Goal: Transaction & Acquisition: Purchase product/service

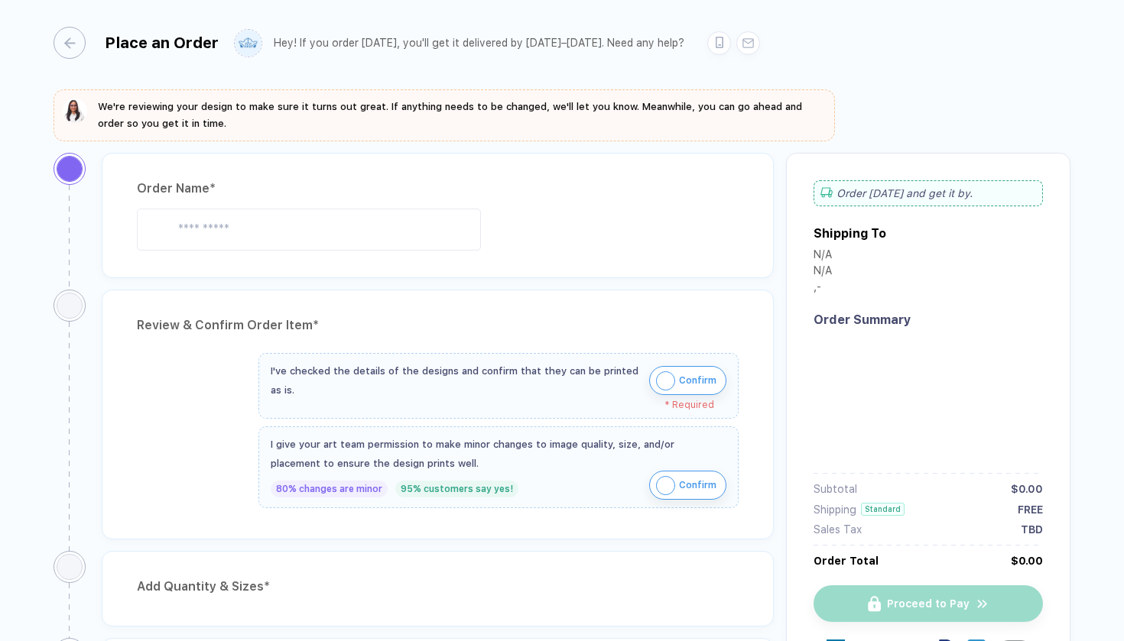
type input "**********"
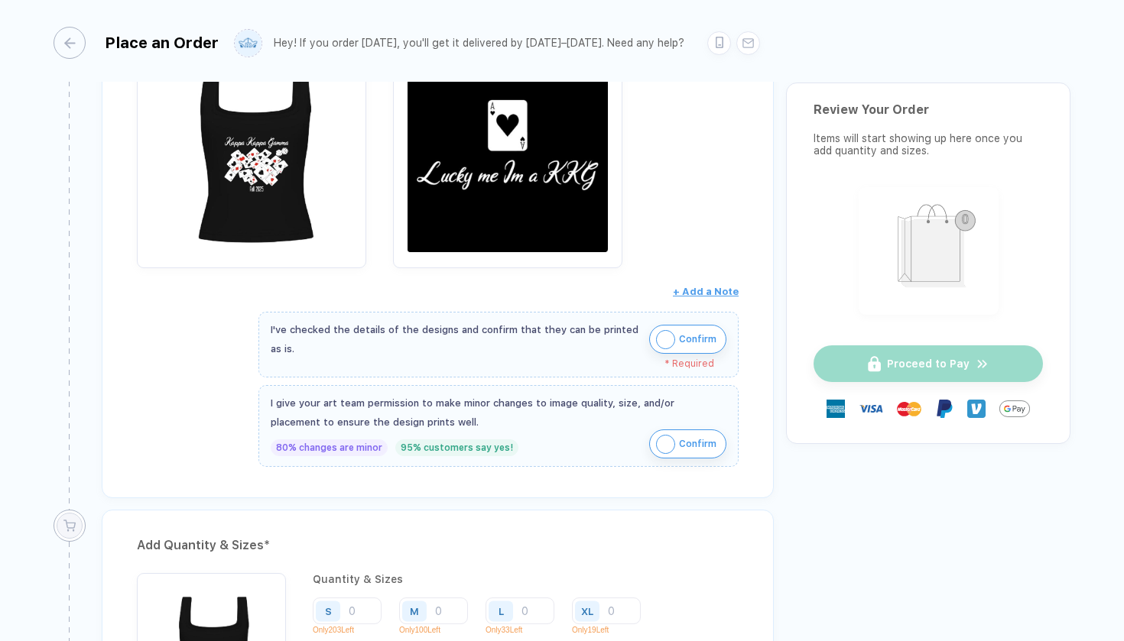
scroll to position [381, 0]
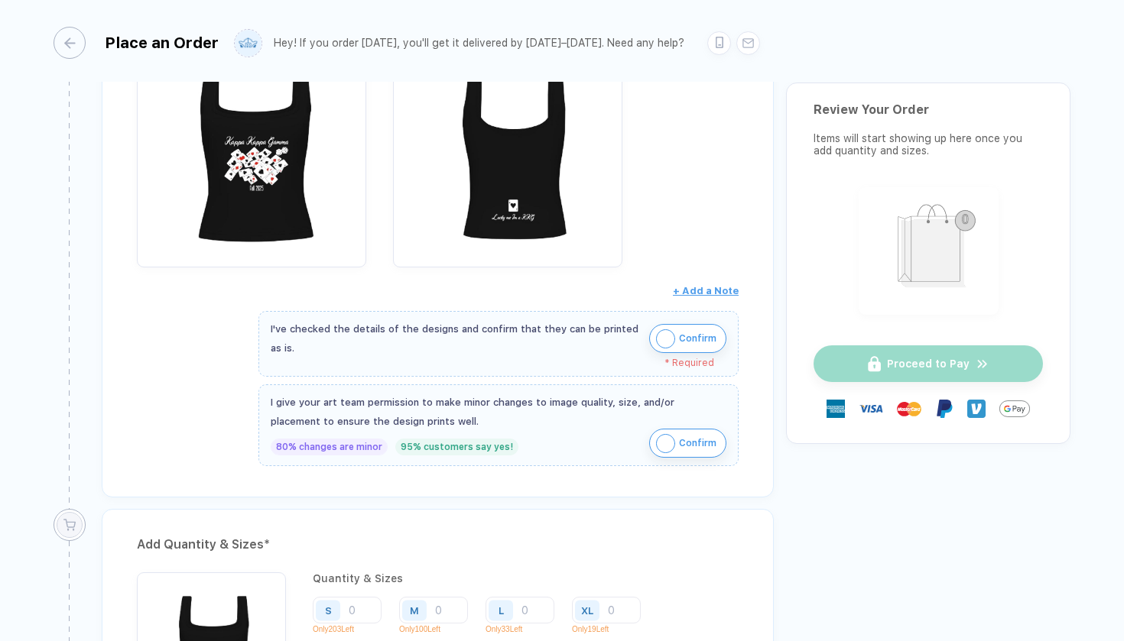
click at [660, 336] on img "button" at bounding box center [665, 338] width 19 height 19
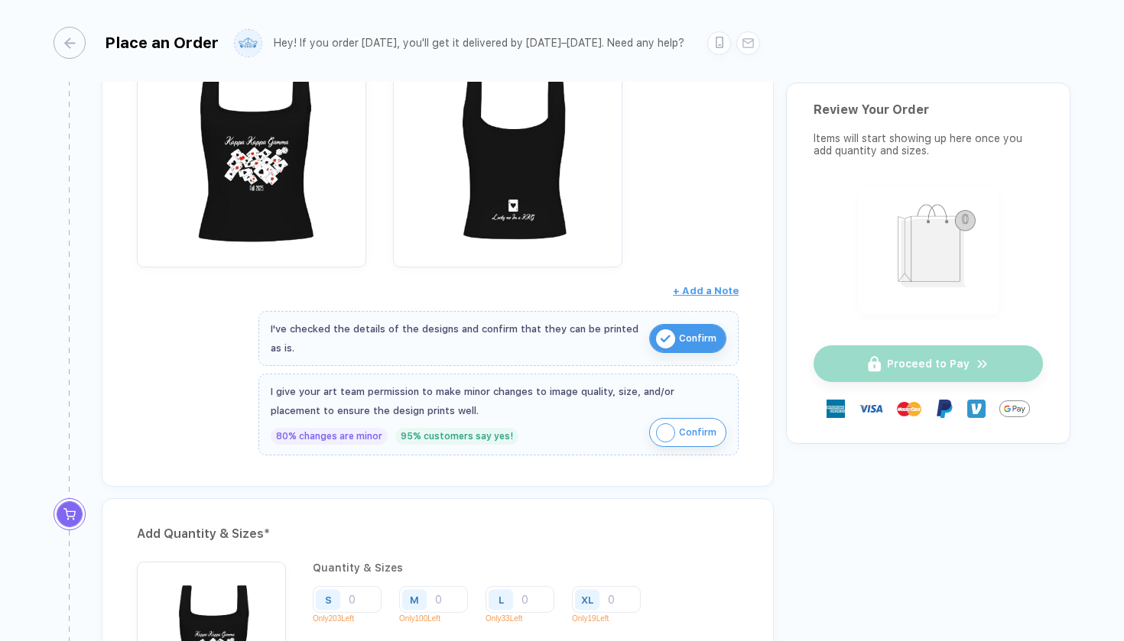
click at [659, 434] on img "button" at bounding box center [665, 432] width 19 height 19
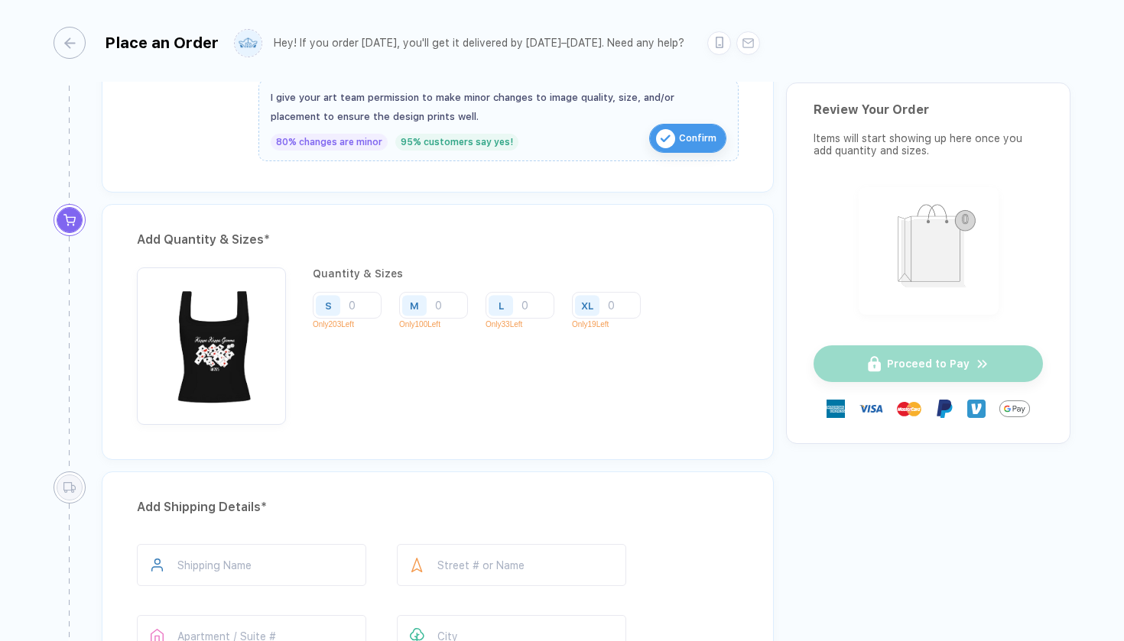
scroll to position [690, 0]
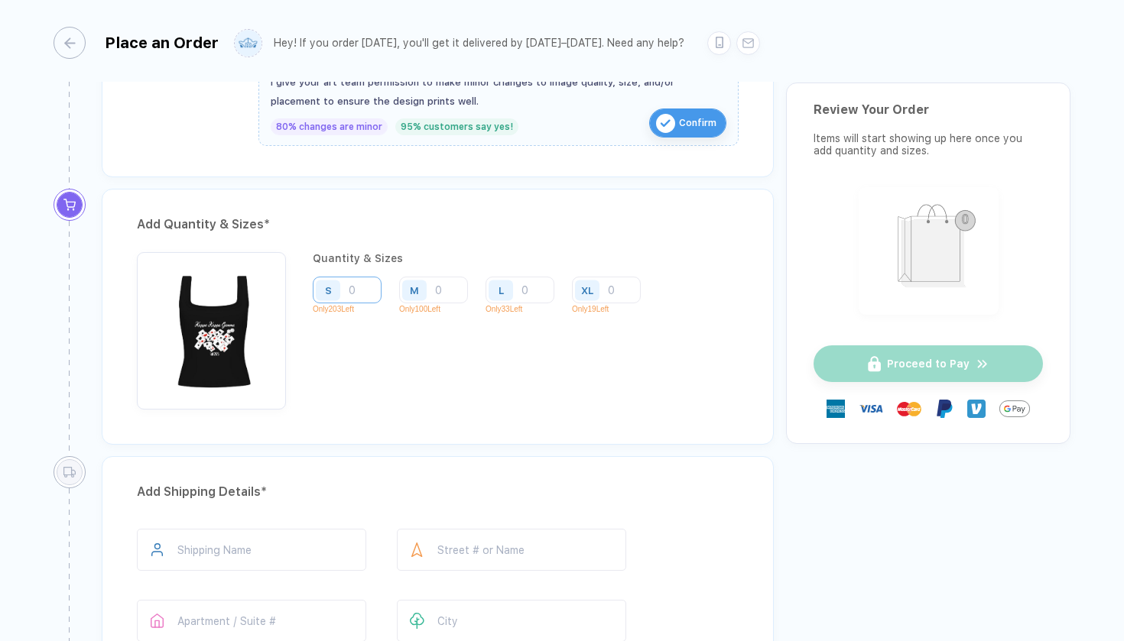
click at [357, 284] on input "number" at bounding box center [347, 290] width 69 height 27
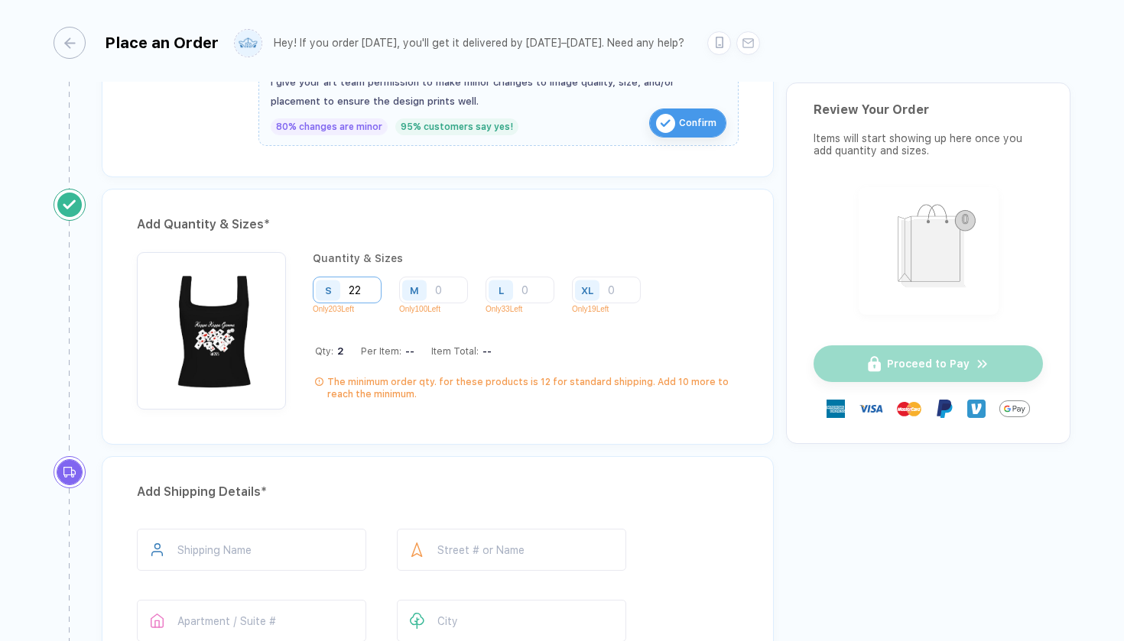
type input "2"
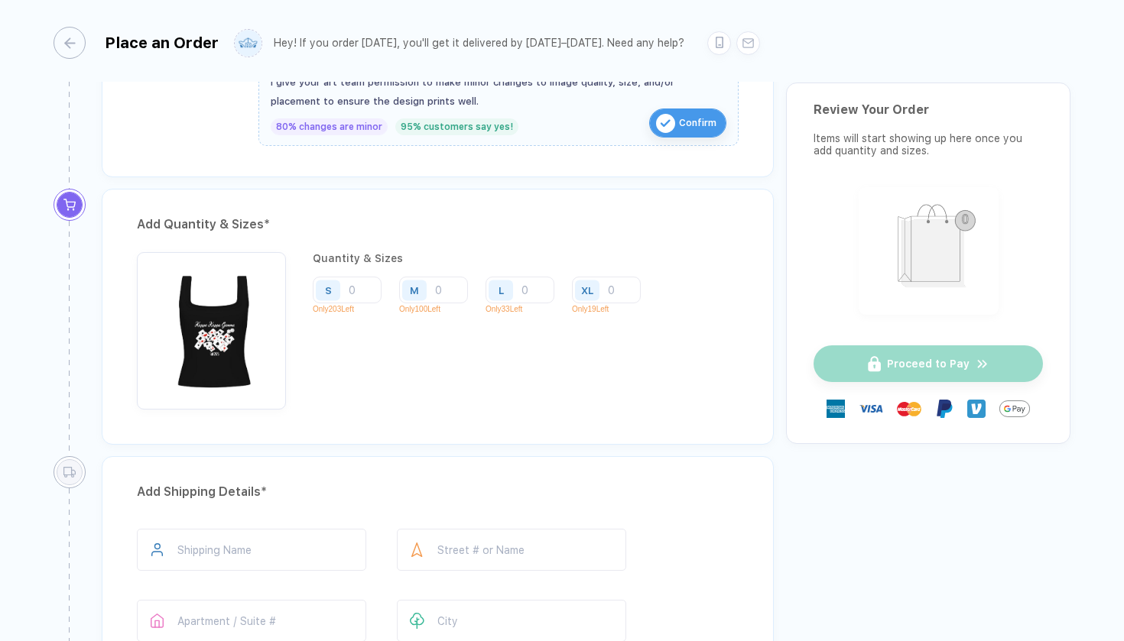
click at [235, 320] on img "button" at bounding box center [211, 327] width 134 height 134
click at [361, 287] on input "number" at bounding box center [347, 290] width 69 height 27
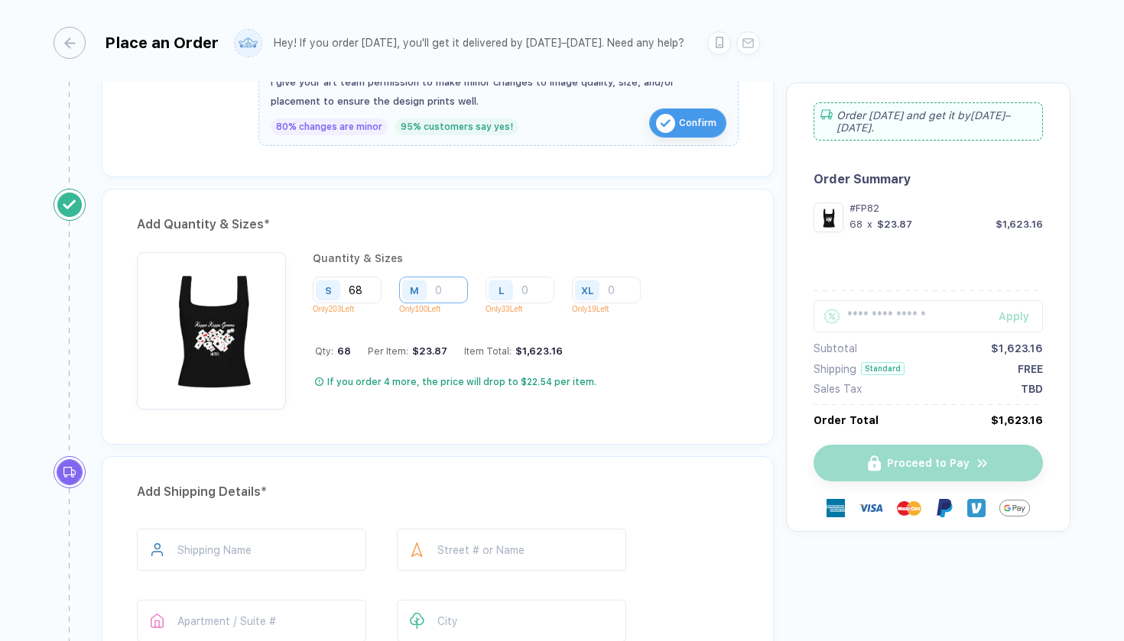
type input "68"
click at [446, 286] on input "number" at bounding box center [433, 290] width 69 height 27
type input "5"
click at [531, 277] on input "number" at bounding box center [519, 290] width 69 height 27
type input "3"
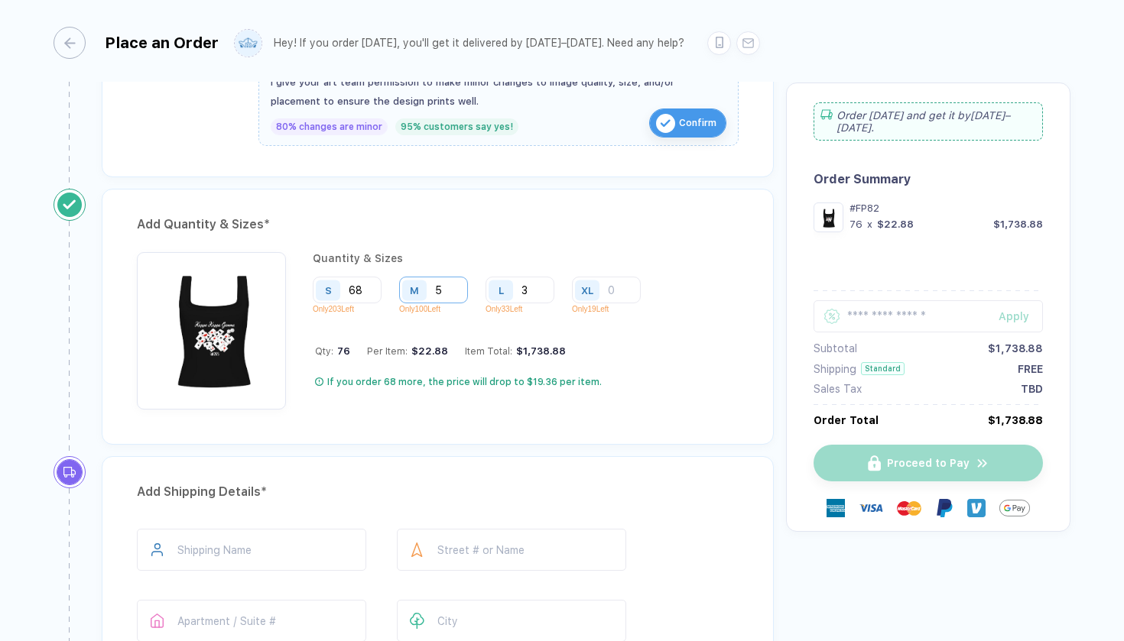
click at [449, 288] on input "5" at bounding box center [433, 290] width 69 height 27
type input "7"
click at [369, 293] on input "68" at bounding box center [347, 290] width 69 height 27
type input "6"
type input "70"
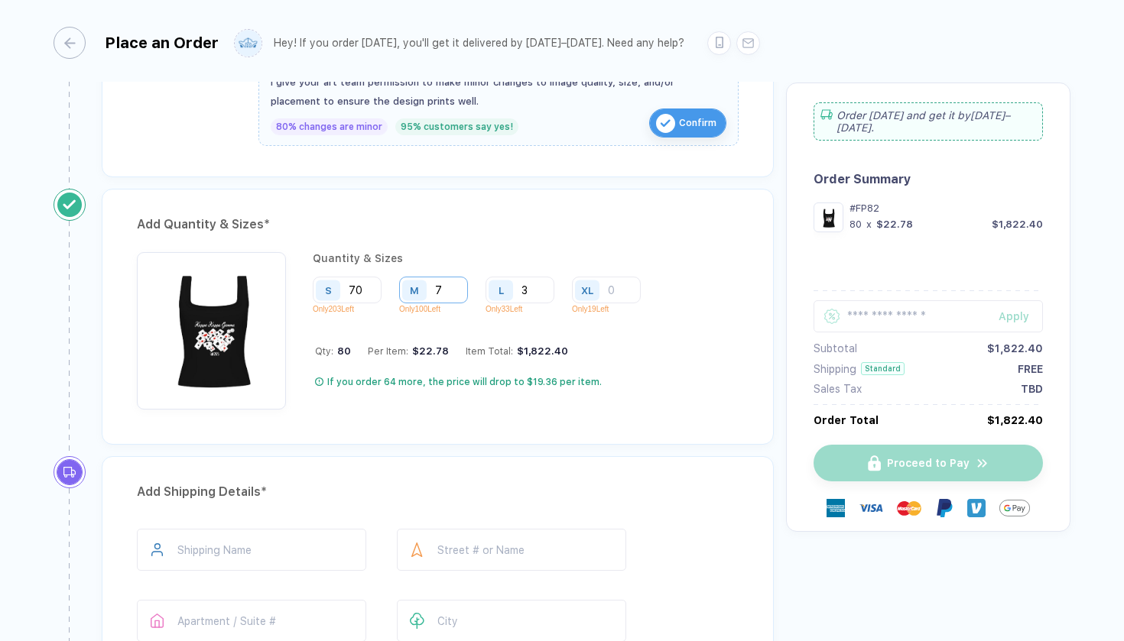
click at [457, 281] on input "7" at bounding box center [433, 290] width 69 height 27
click at [446, 285] on input "7" at bounding box center [433, 290] width 69 height 27
type input "8"
click at [536, 286] on input "3" at bounding box center [519, 290] width 69 height 27
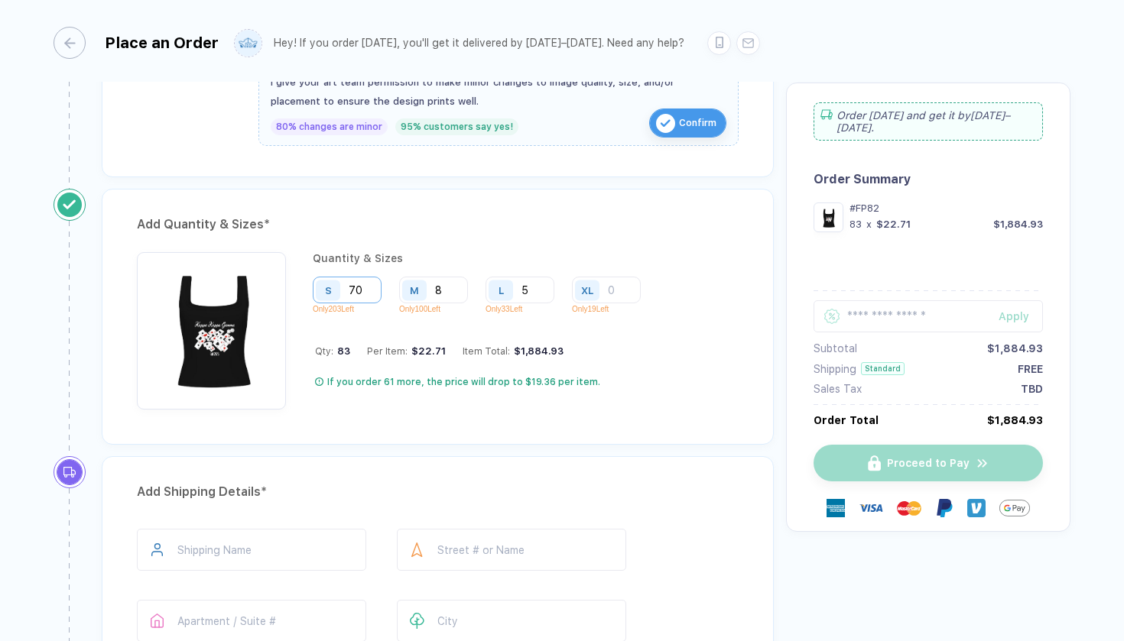
type input "5"
click at [366, 291] on input "70" at bounding box center [347, 290] width 69 height 27
type input "72"
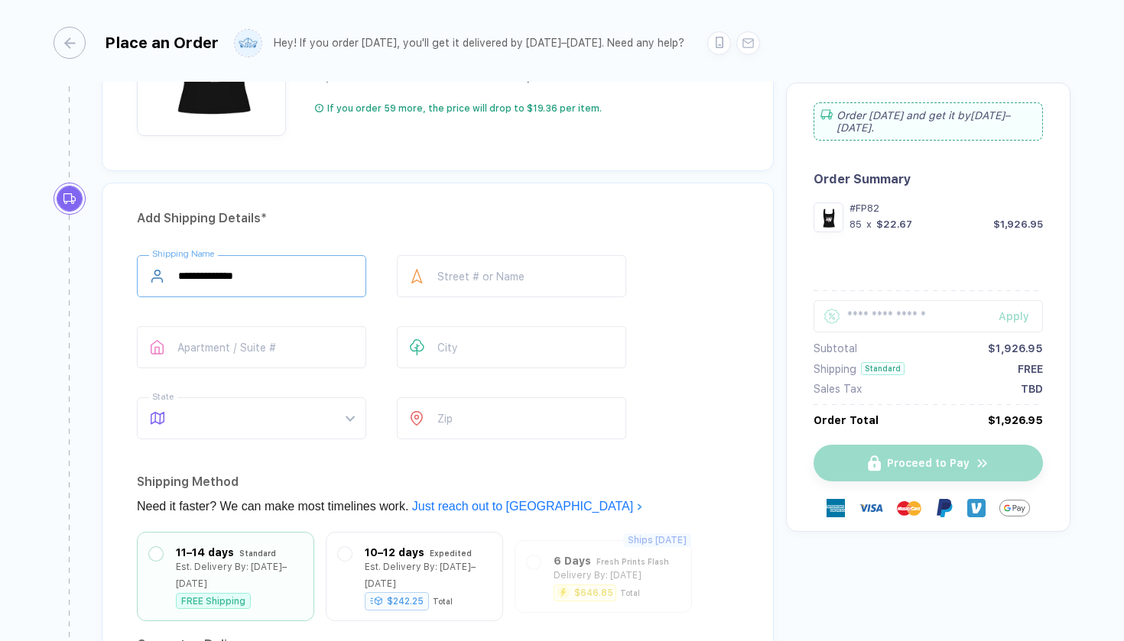
scroll to position [965, 0]
type input "**********"
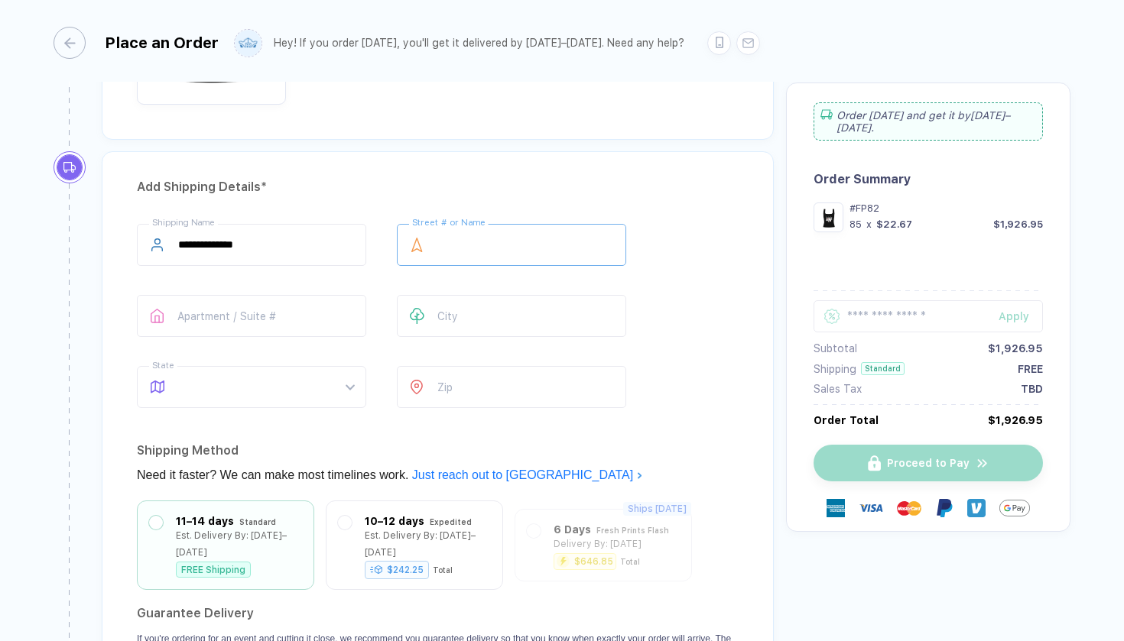
scroll to position [995, 0]
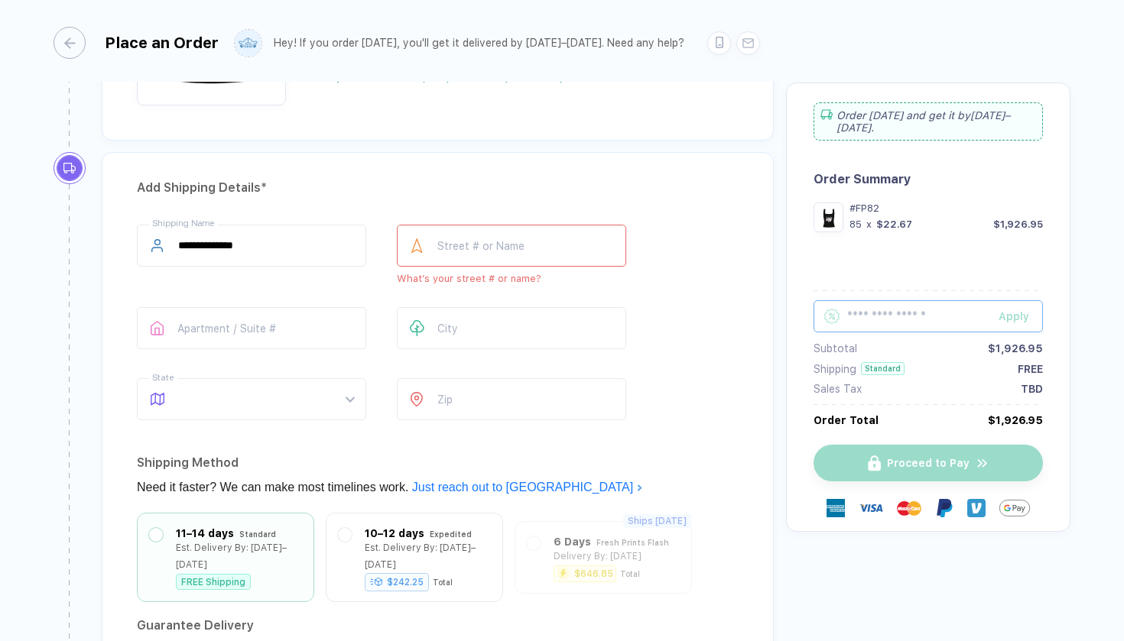
click at [961, 310] on input "text" at bounding box center [927, 316] width 229 height 32
click at [1000, 310] on div "Apply" at bounding box center [1020, 316] width 44 height 12
click at [956, 290] on input "******" at bounding box center [927, 305] width 229 height 32
type input "*"
click at [1003, 1] on div "Place an Order Hey! If you order [DATE], you'll get it delivered by [DATE]–[DAT…" at bounding box center [562, 41] width 1017 height 82
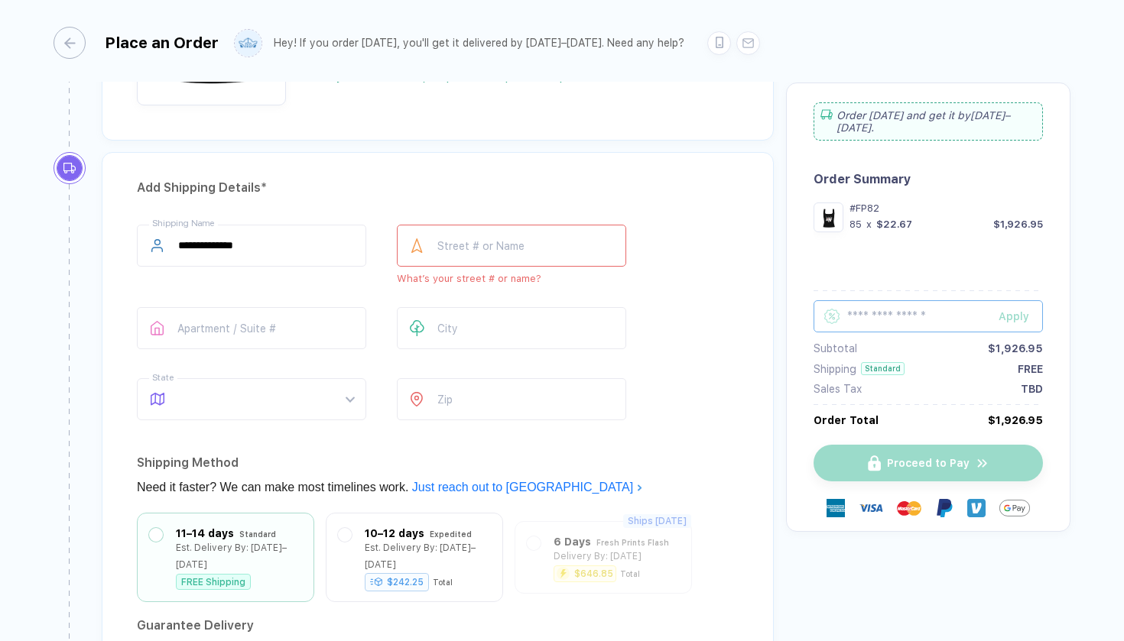
click at [939, 302] on input "text" at bounding box center [927, 316] width 229 height 32
click at [1021, 310] on div "Apply" at bounding box center [1020, 316] width 44 height 12
click at [889, 289] on input "****" at bounding box center [927, 305] width 229 height 32
type input "*"
click at [1025, 5] on div "Place an Order Hey! If you order [DATE], you'll get it delivered by [DATE]–[DAT…" at bounding box center [562, 41] width 1017 height 82
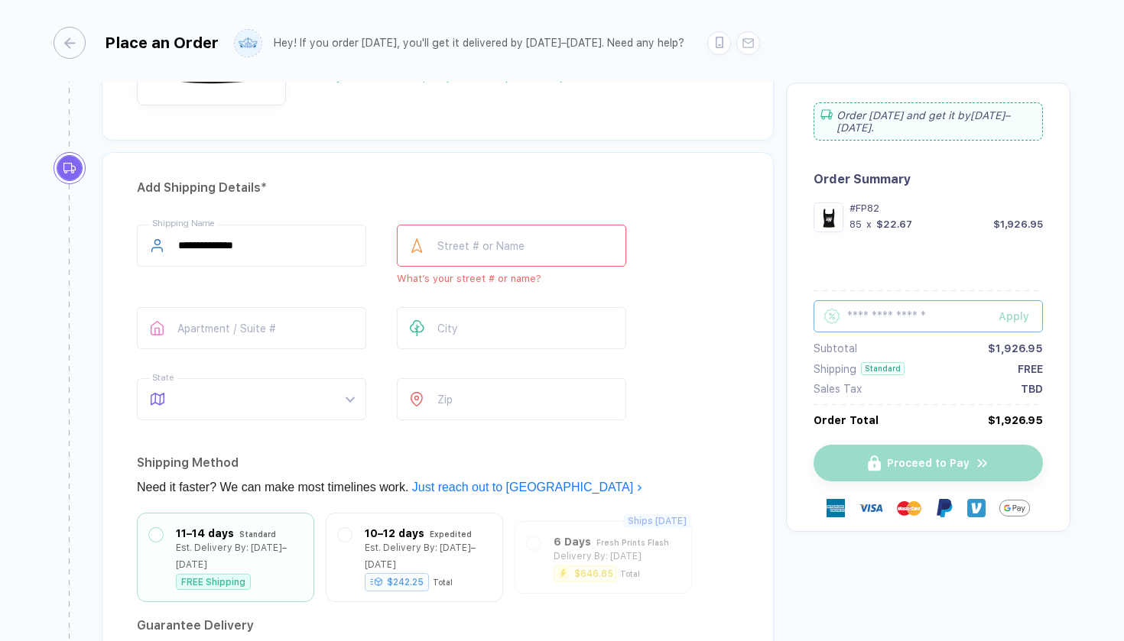
click at [877, 303] on input "text" at bounding box center [927, 316] width 229 height 32
click at [1013, 310] on div "Apply" at bounding box center [1020, 316] width 44 height 12
click at [923, 289] on input "*********" at bounding box center [927, 305] width 229 height 32
click at [923, 290] on input "*********" at bounding box center [927, 305] width 229 height 32
type input "*"
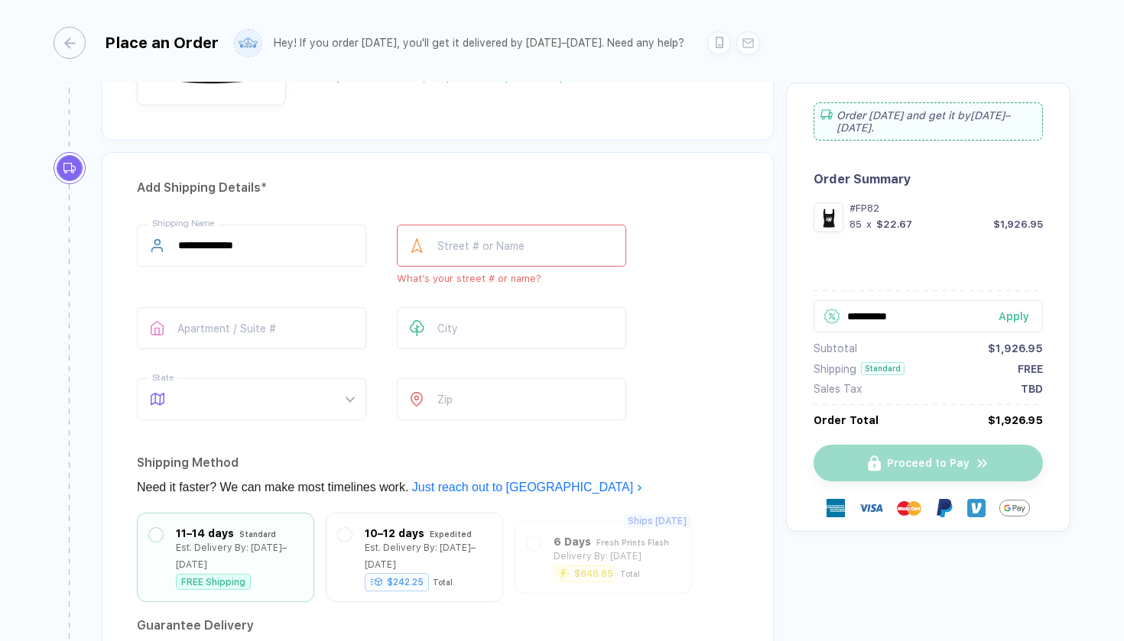
click at [1026, 310] on div "Apply" at bounding box center [1020, 316] width 44 height 12
click at [937, 295] on input "**********" at bounding box center [927, 305] width 229 height 32
type input "*"
click at [1016, 310] on div "Apply" at bounding box center [1020, 316] width 44 height 12
click at [914, 296] on input "******" at bounding box center [927, 305] width 229 height 32
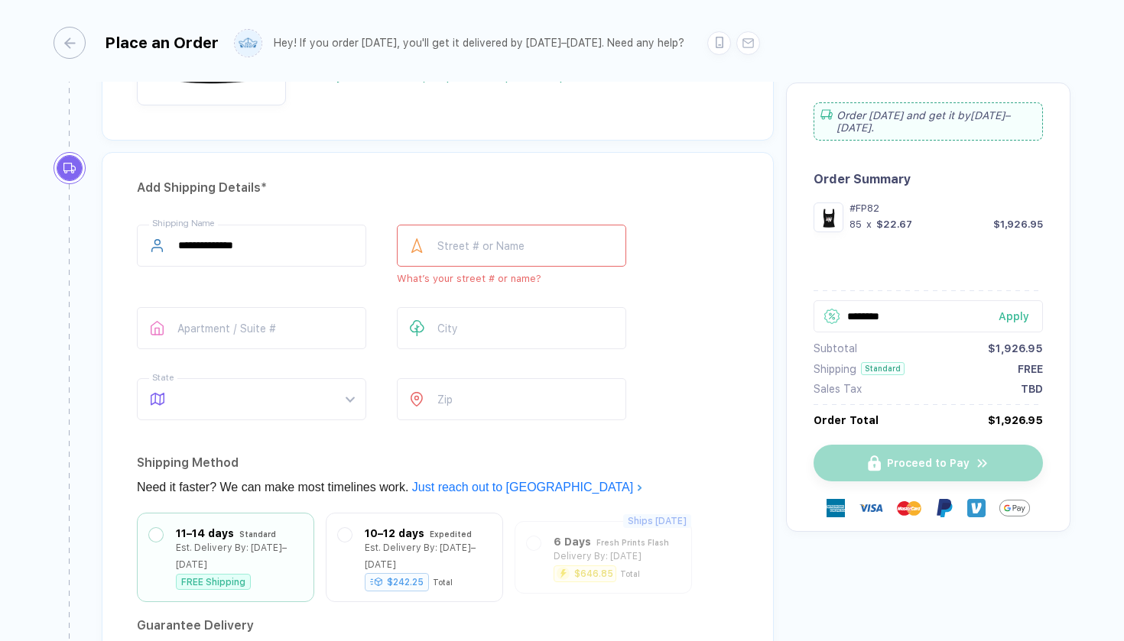
click at [1005, 310] on div "Apply" at bounding box center [1020, 316] width 44 height 12
click at [938, 292] on input "********" at bounding box center [927, 305] width 229 height 32
type input "*"
click at [532, 238] on input "text" at bounding box center [511, 246] width 229 height 42
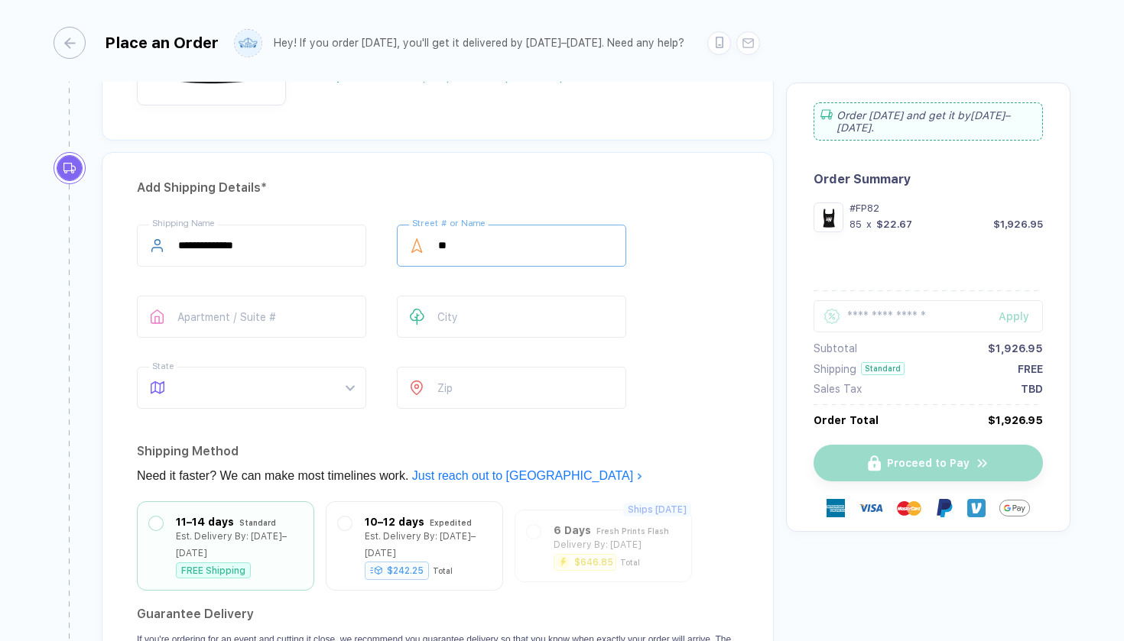
type input "*"
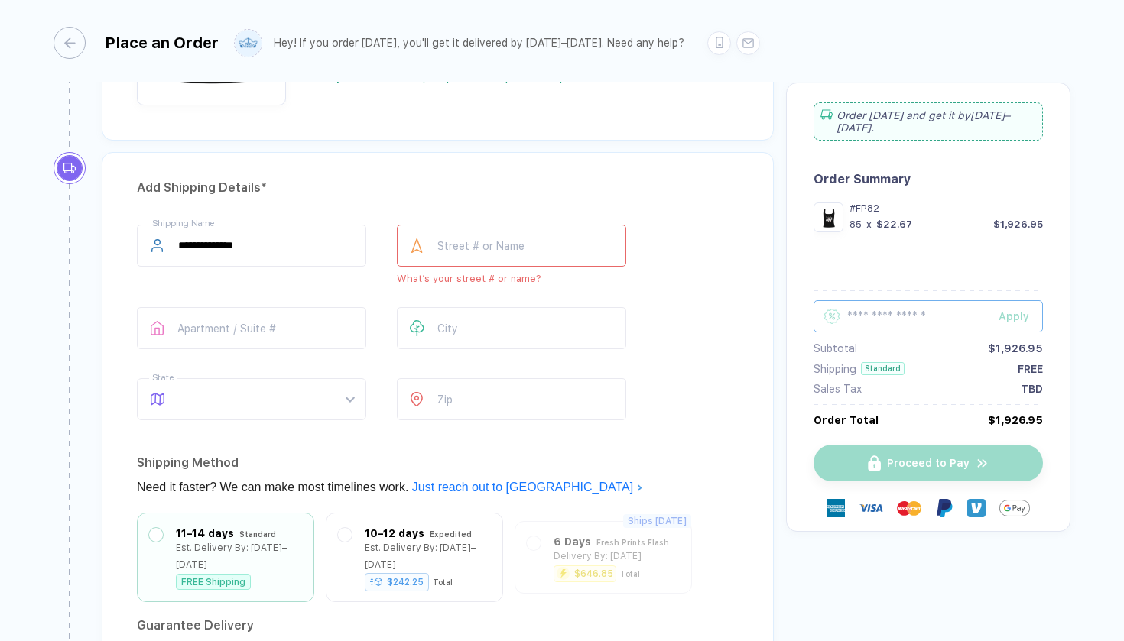
click at [934, 302] on input "text" at bounding box center [927, 316] width 229 height 32
click at [1007, 310] on div "Apply" at bounding box center [1020, 316] width 44 height 12
click at [947, 289] on input "*******" at bounding box center [927, 305] width 229 height 32
type input "*"
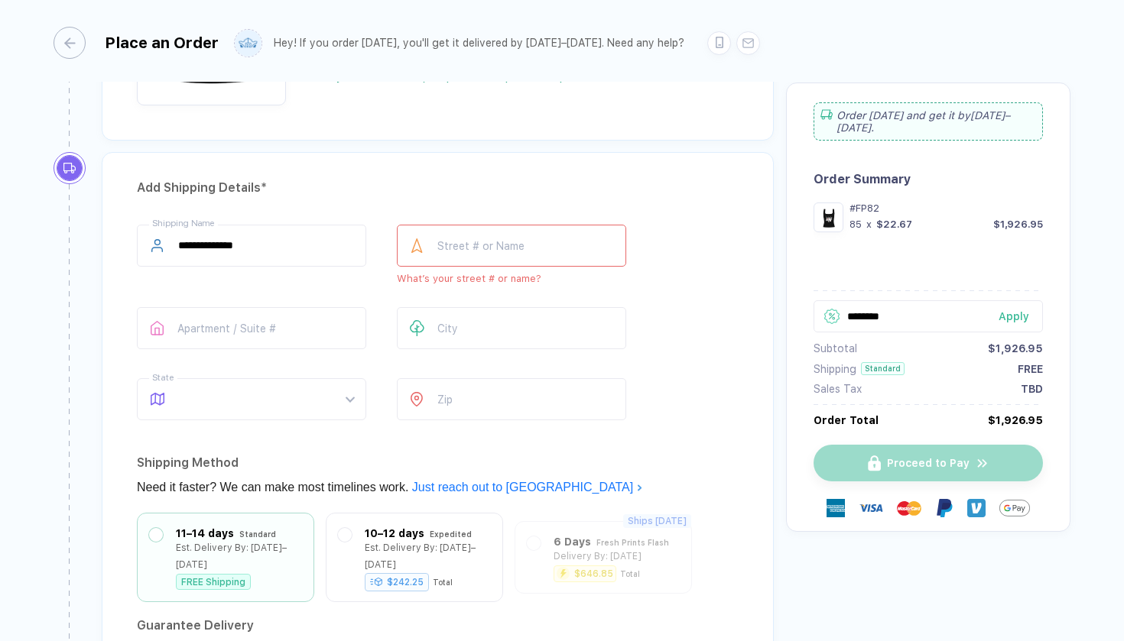
click at [1018, 300] on button "Apply" at bounding box center [1010, 316] width 63 height 32
click at [941, 297] on input "********" at bounding box center [927, 305] width 229 height 32
type input "*"
click at [1008, 310] on div "Apply" at bounding box center [1020, 316] width 44 height 12
click at [936, 297] on input "******" at bounding box center [927, 305] width 229 height 32
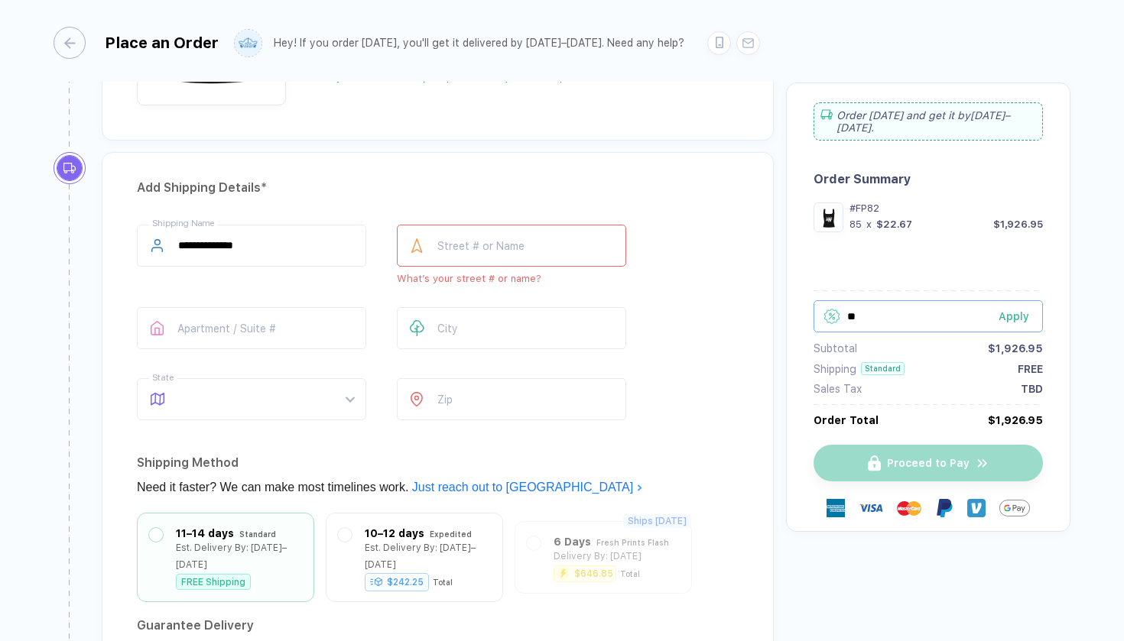
type input "*"
type input "*********"
click at [999, 310] on div "Apply" at bounding box center [1020, 316] width 44 height 12
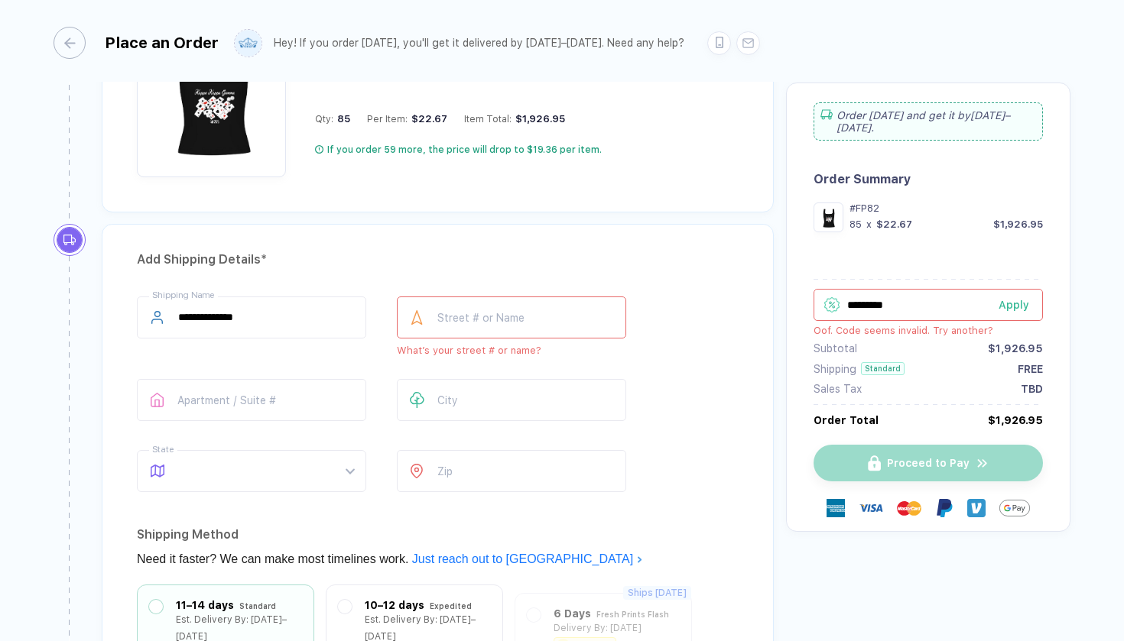
scroll to position [926, 0]
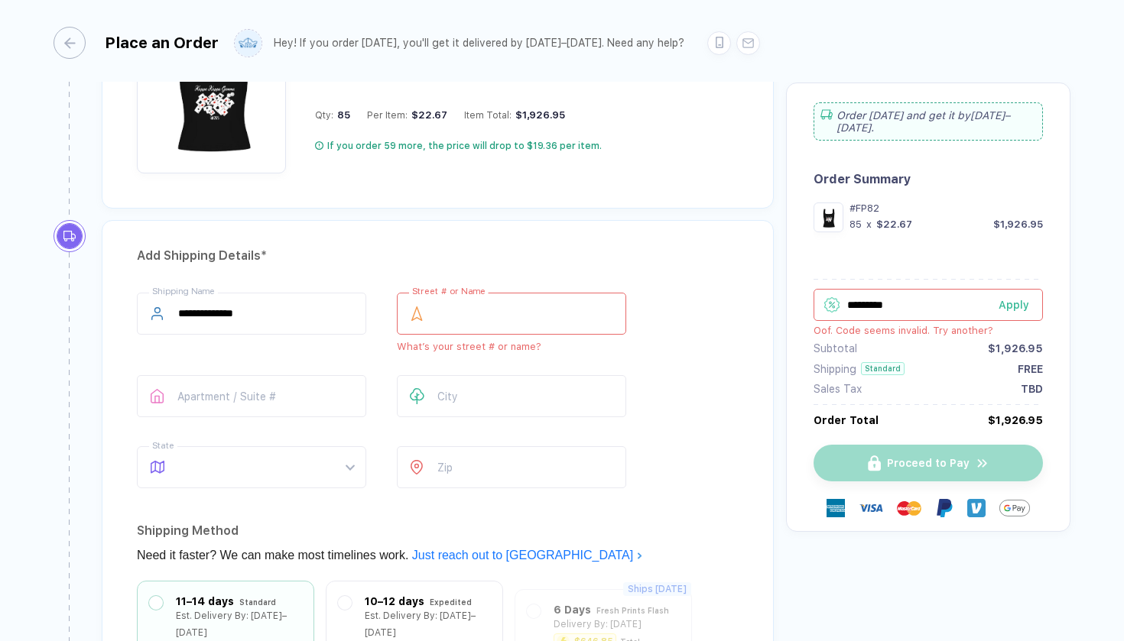
click at [482, 306] on input "text" at bounding box center [511, 314] width 229 height 42
type input "*"
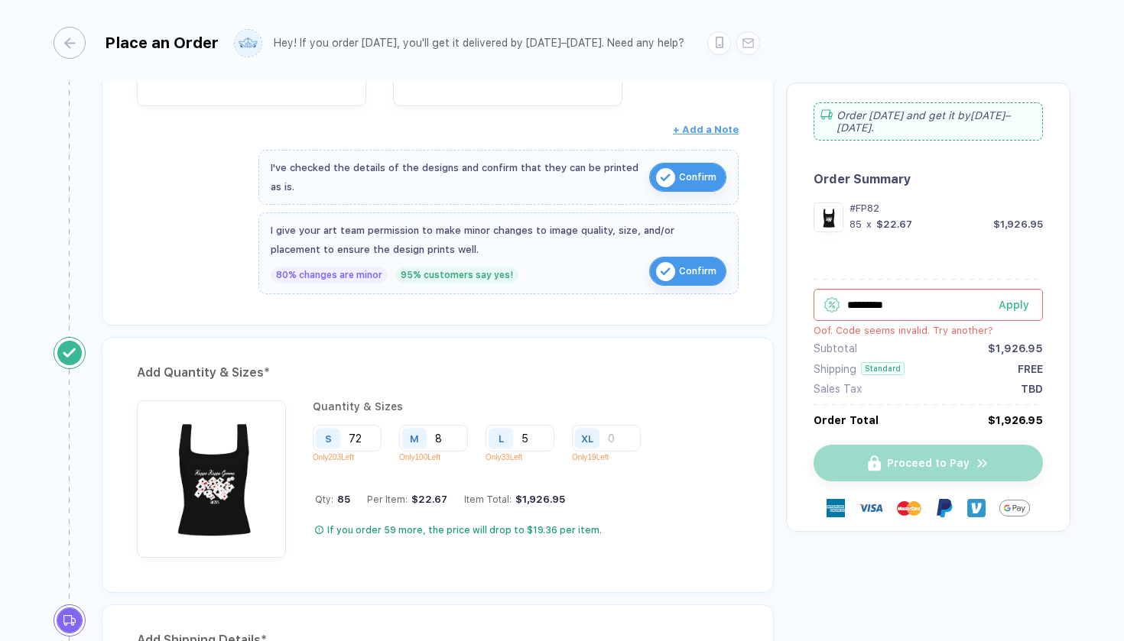
scroll to position [547, 0]
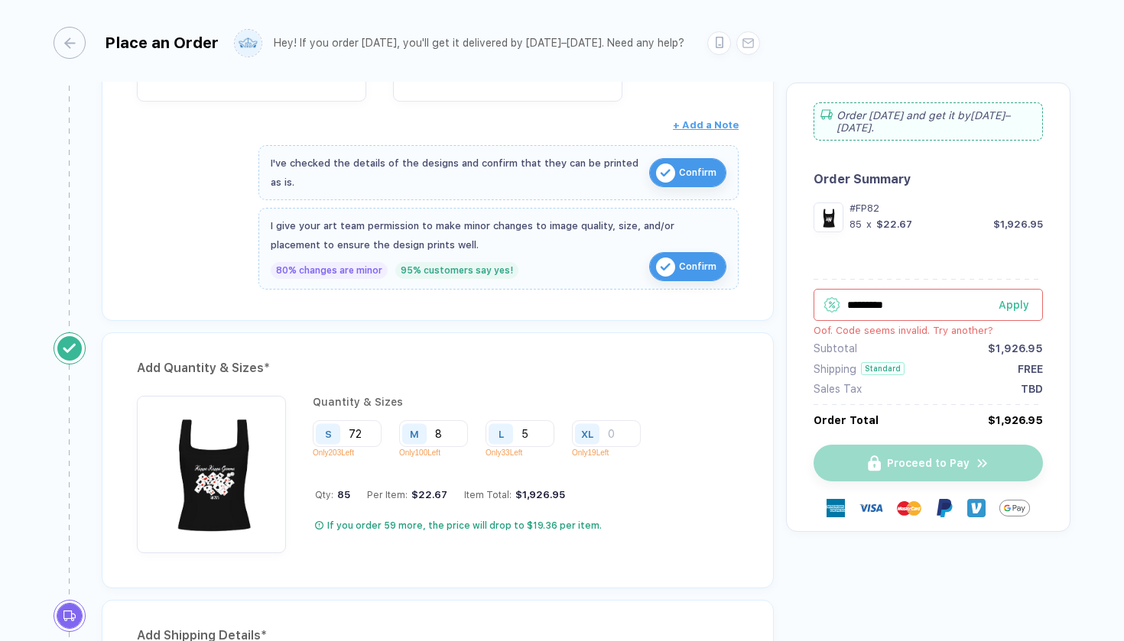
type input "***"
click at [693, 388] on div "Add Quantity & Sizes * Quantity & Sizes S 72 Only 203 Left M 8 Only 100 Left L …" at bounding box center [438, 461] width 672 height 256
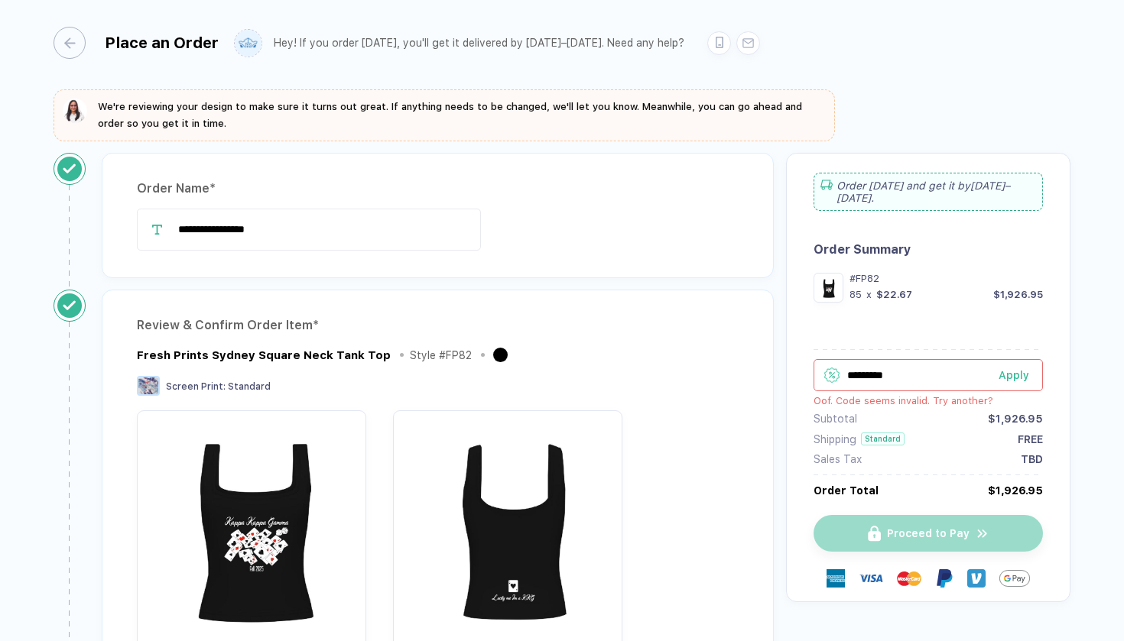
scroll to position [0, 0]
click at [70, 50] on div "button" at bounding box center [62, 43] width 32 height 32
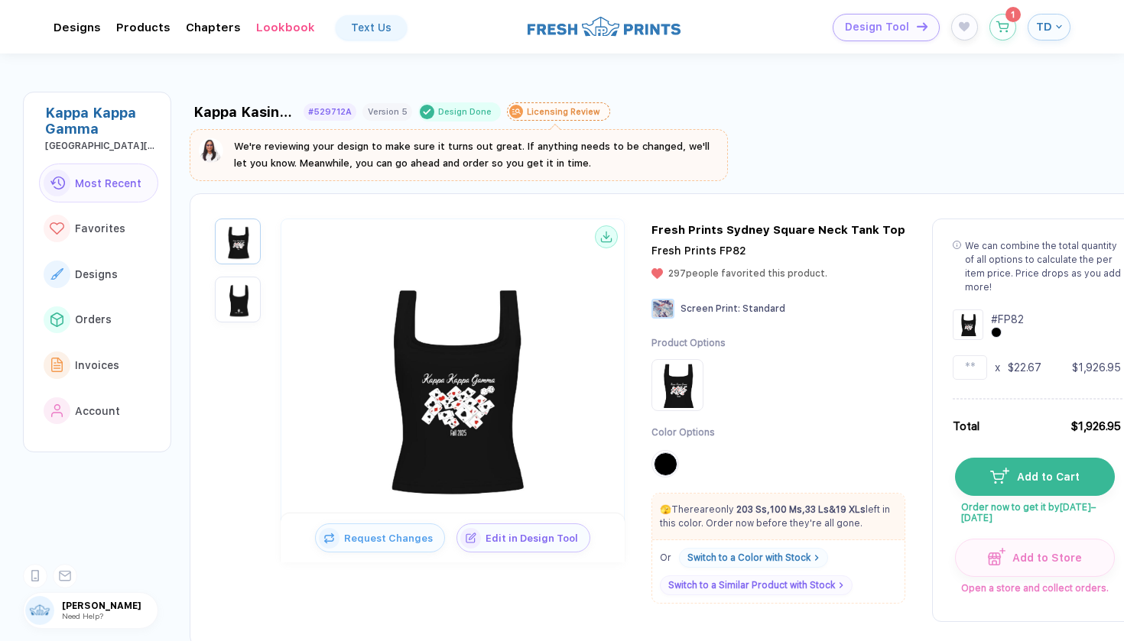
click at [1052, 25] on div "button" at bounding box center [1057, 27] width 10 height 6
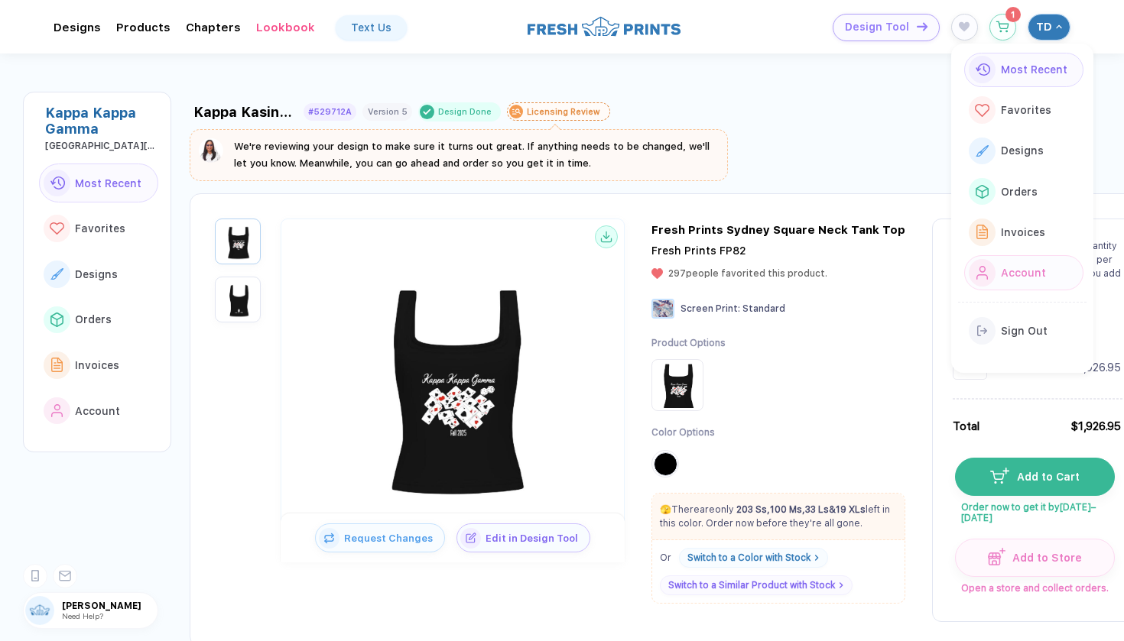
click at [998, 277] on button "Account" at bounding box center [1023, 272] width 119 height 34
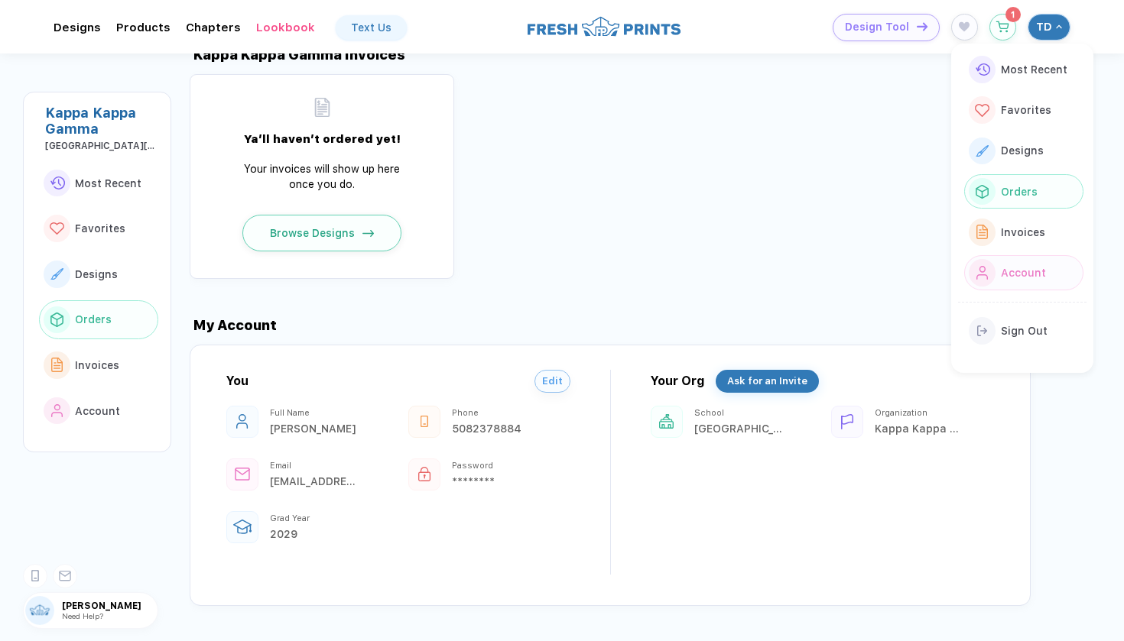
scroll to position [1532, 0]
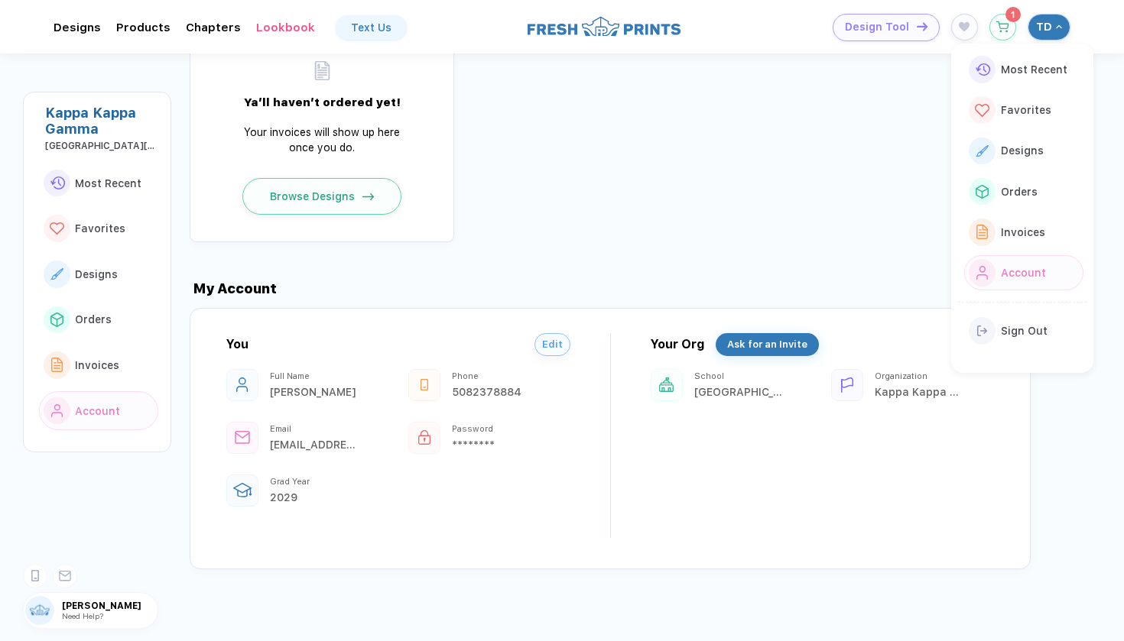
click at [654, 246] on div "My Account You Edit Full Name [PERSON_NAME] Phone [PHONE_NUMBER] Email [EMAIL_A…" at bounding box center [657, 405] width 934 height 327
